Goal: Transaction & Acquisition: Purchase product/service

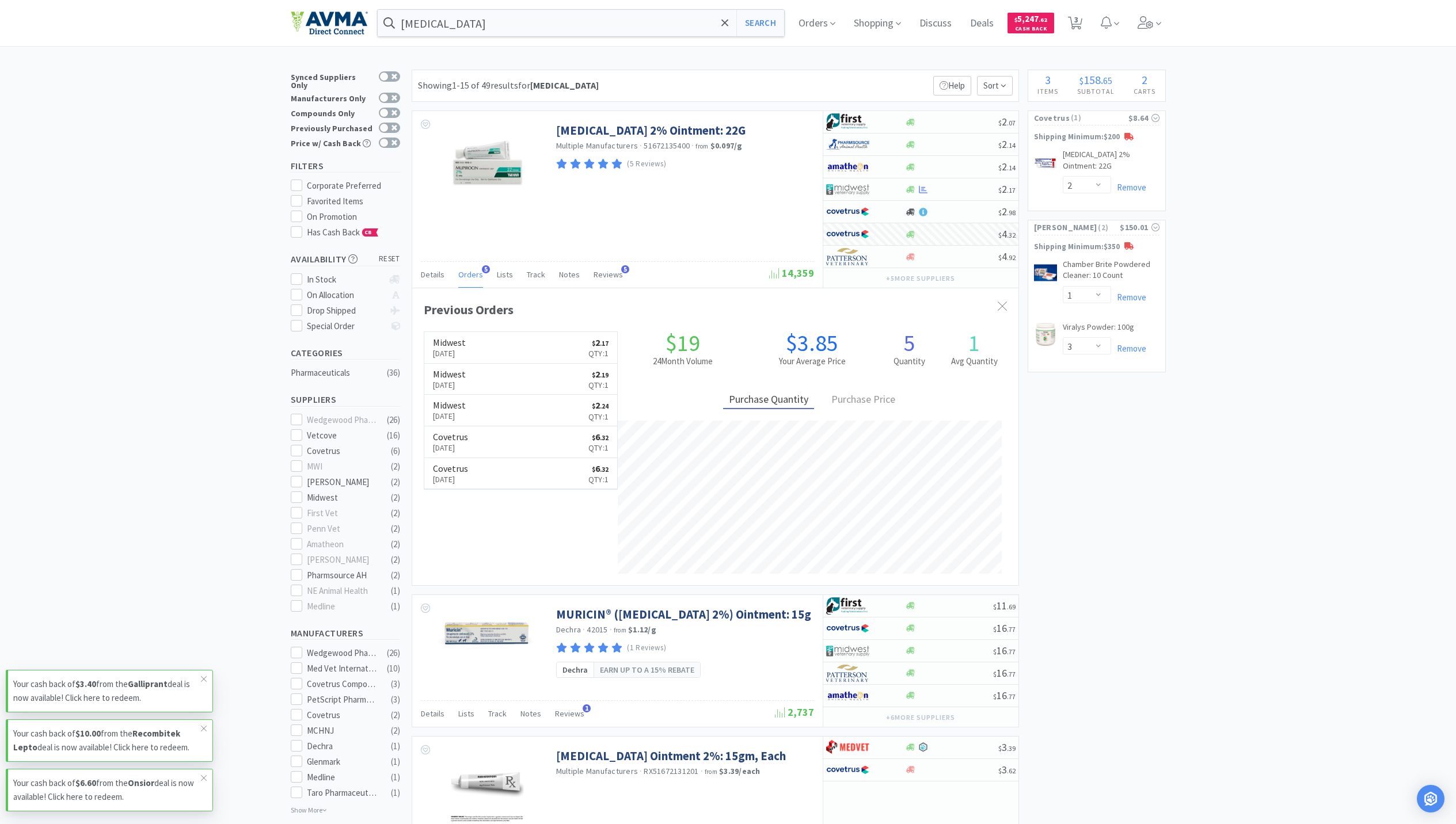
select select "2"
select select "1"
select select "3"
click at [525, 25] on input "[MEDICAL_DATA]" at bounding box center [581, 23] width 407 height 26
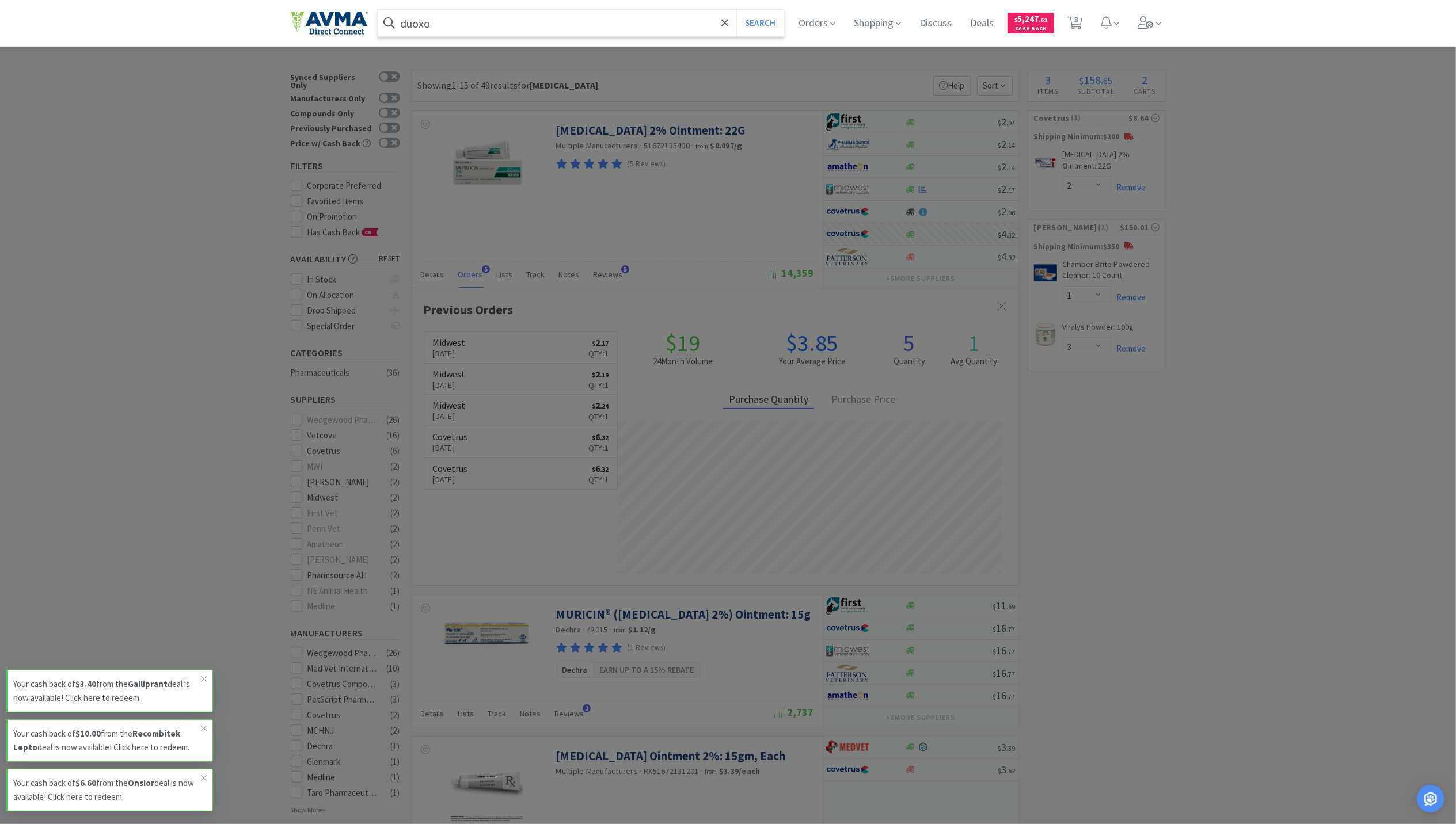
click at [736, 10] on button "Search" at bounding box center [760, 23] width 47 height 26
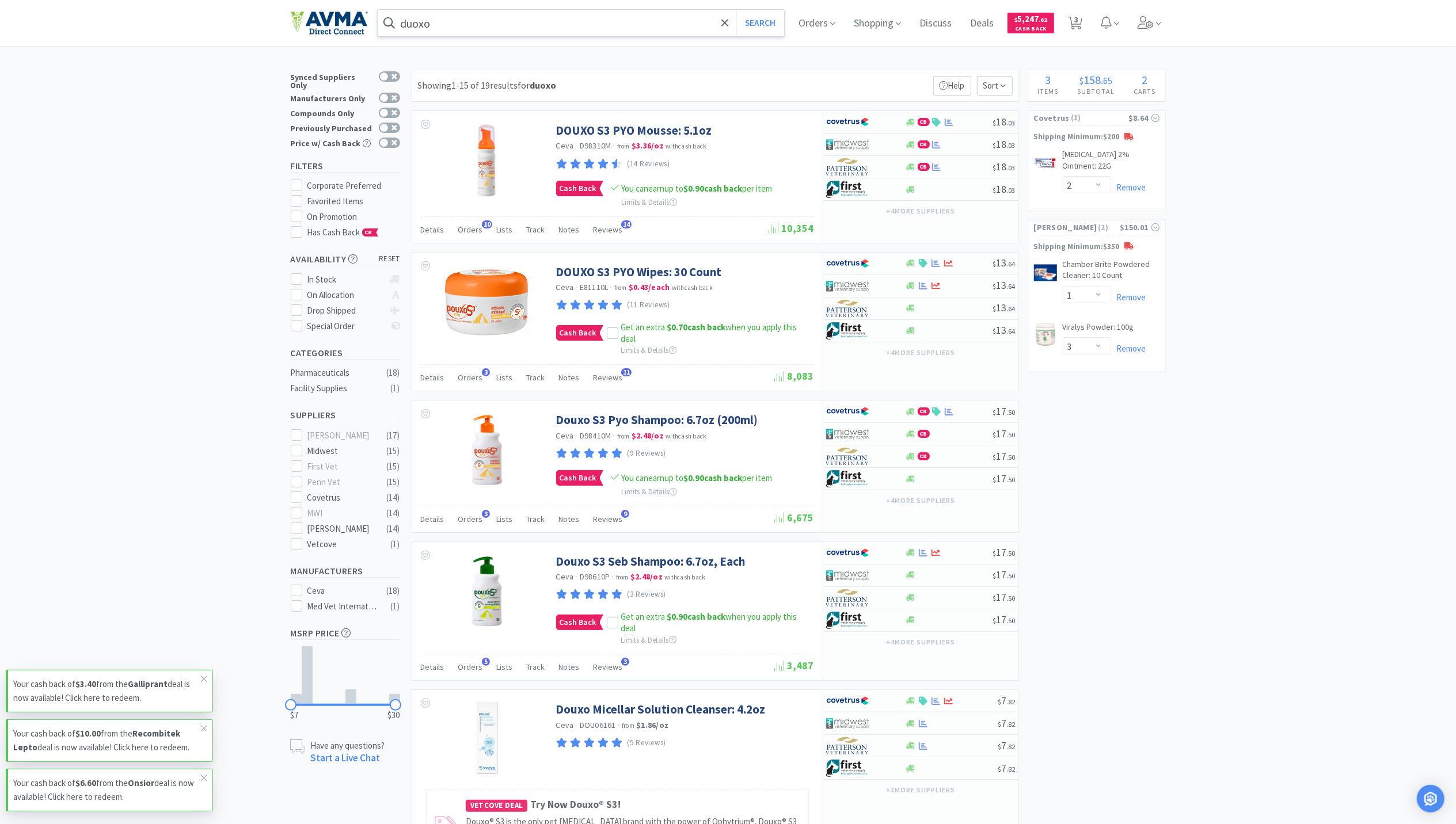
click at [519, 28] on input "duoxo" at bounding box center [581, 23] width 407 height 26
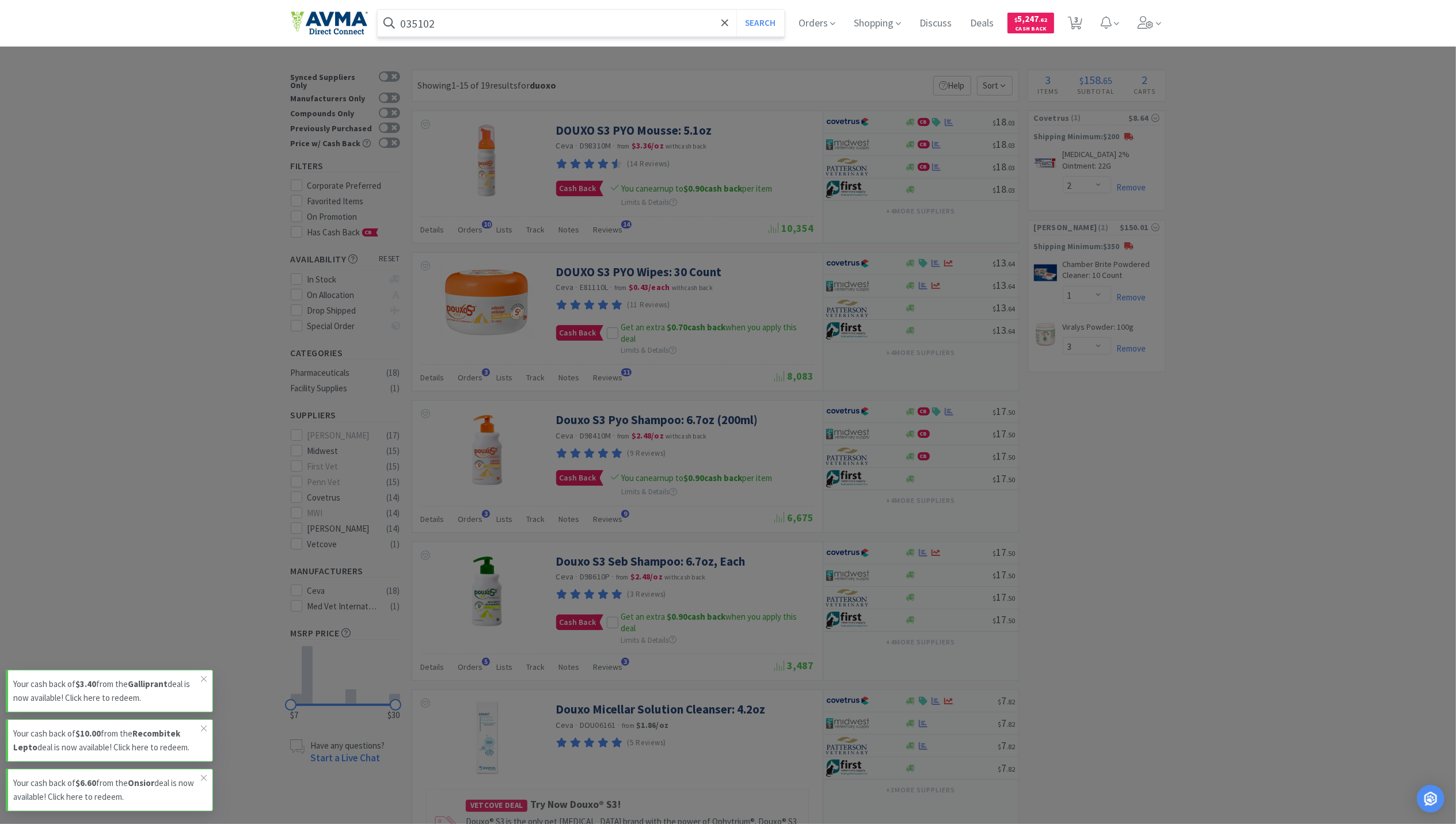
type input "035102"
click at [736, 10] on button "Search" at bounding box center [760, 23] width 47 height 26
